Goal: Information Seeking & Learning: Learn about a topic

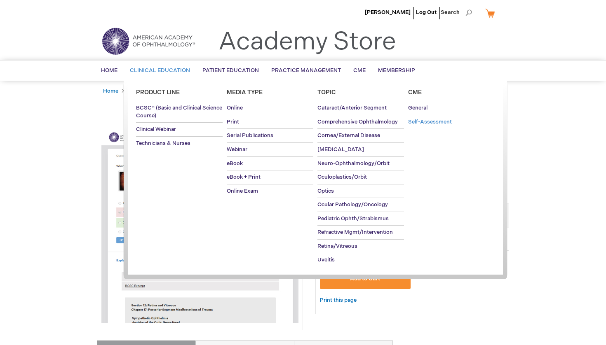
click at [423, 119] on span "Self-Assessment" at bounding box center [430, 122] width 44 height 7
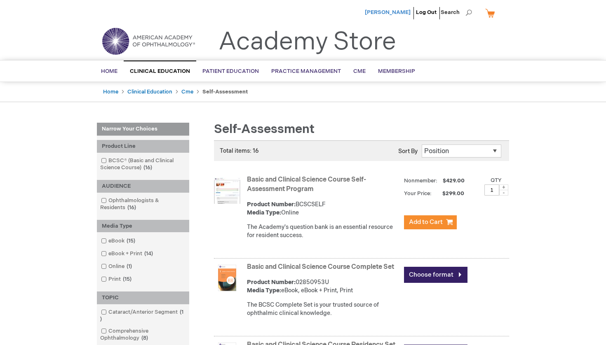
click at [396, 10] on span "[PERSON_NAME]" at bounding box center [388, 12] width 46 height 7
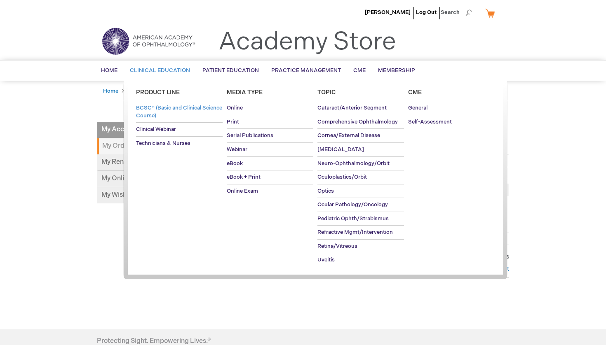
click at [174, 109] on span "BCSC® (Basic and Clinical Science Course)" at bounding box center [179, 112] width 86 height 14
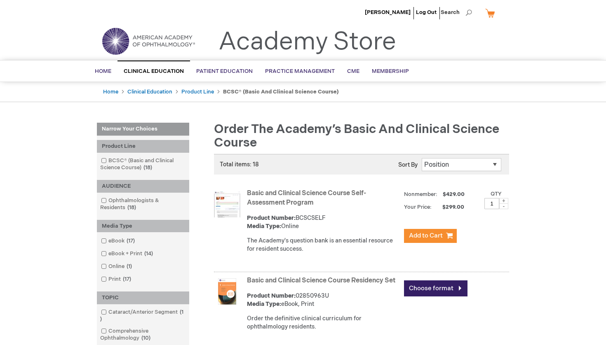
click at [261, 195] on link "Basic and Clinical Science Course Self-Assessment Program" at bounding box center [306, 198] width 119 height 17
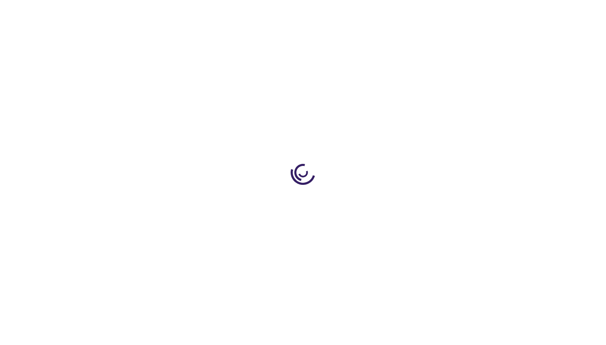
type input "1"
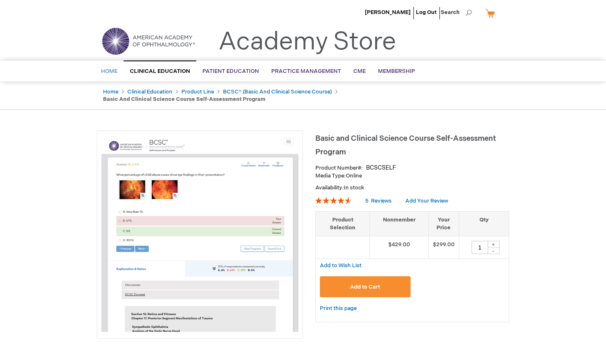
click at [110, 65] on link "Home" at bounding box center [109, 71] width 29 height 20
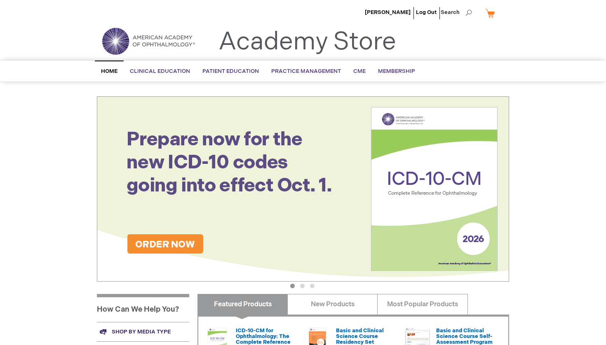
scroll to position [215, 0]
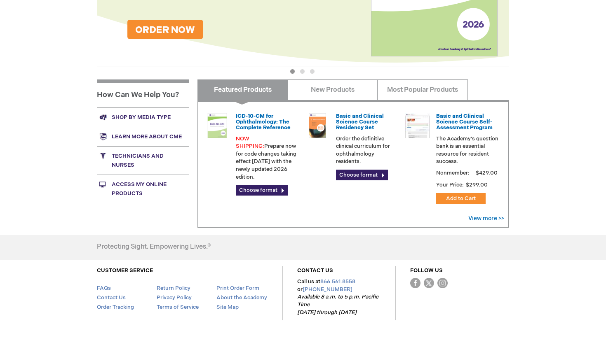
click at [127, 189] on link "Access My Online Products" at bounding box center [143, 189] width 92 height 28
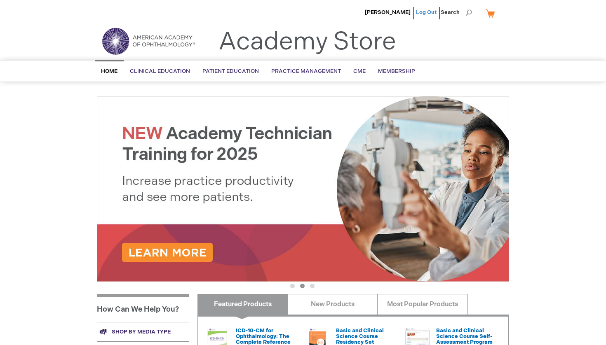
click at [434, 12] on link "Log Out" at bounding box center [426, 12] width 21 height 7
